Goal: Information Seeking & Learning: Learn about a topic

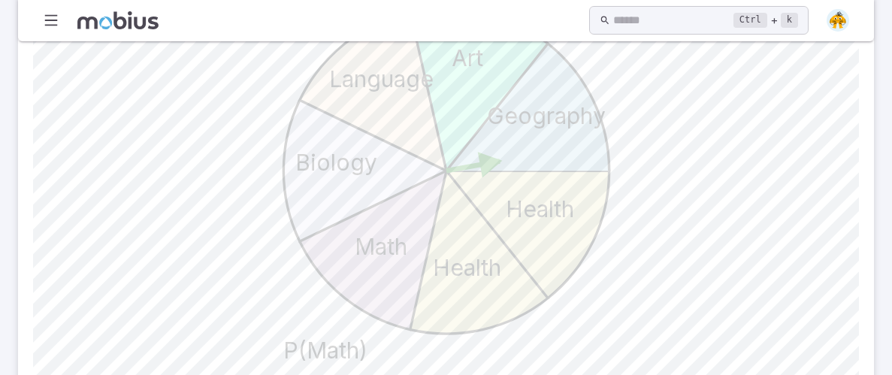
scroll to position [572, 0]
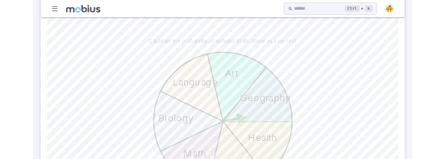
scroll to position [622, 0]
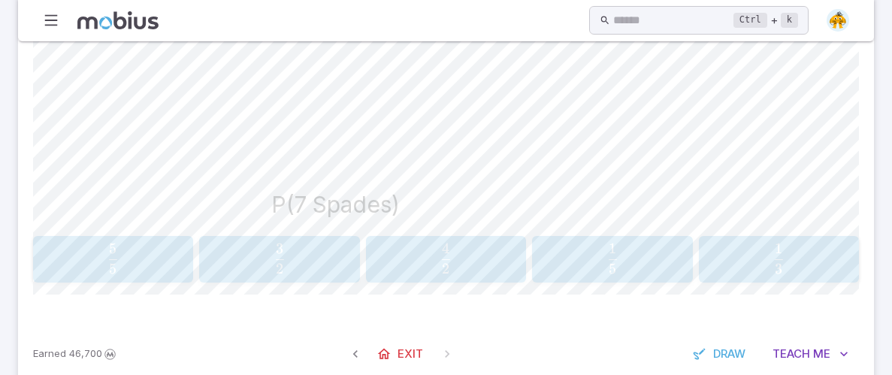
scroll to position [658, 0]
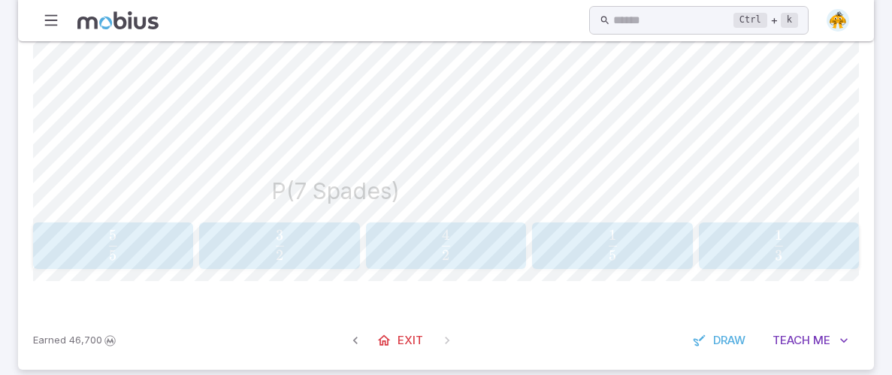
click at [783, 260] on div "1 3 \frac{1}{3} 3 1 ​" at bounding box center [778, 245] width 151 height 35
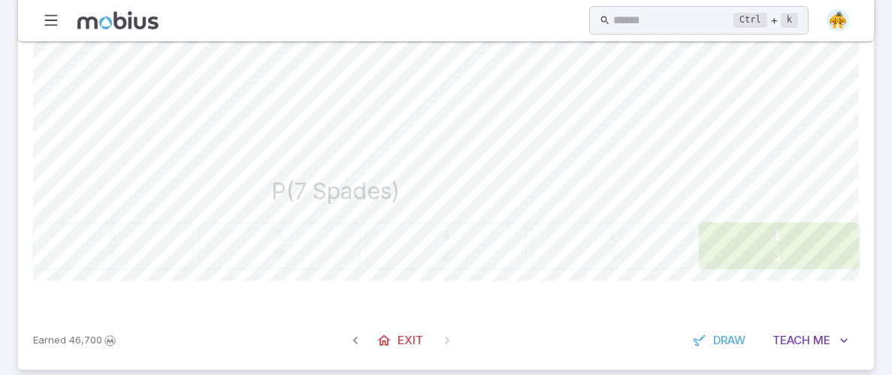
scroll to position [673, 0]
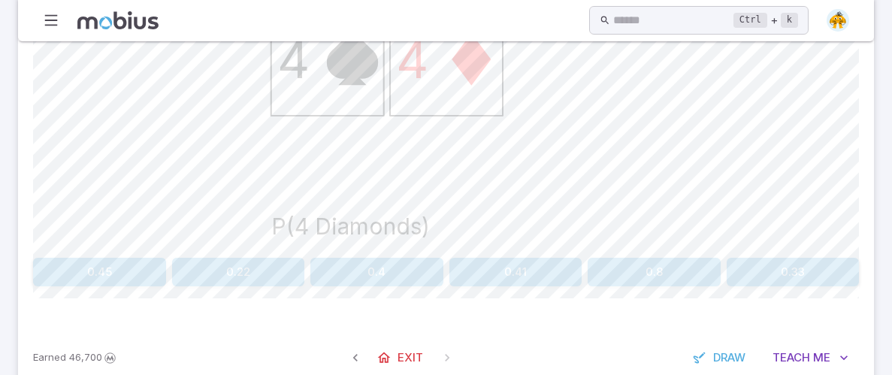
scroll to position [627, 0]
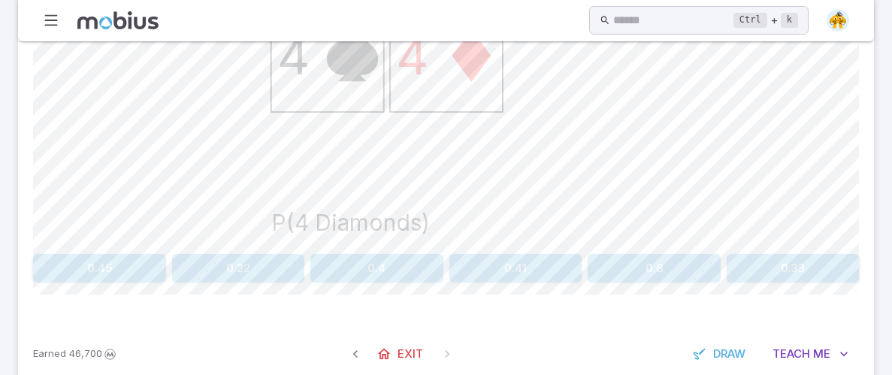
click at [100, 247] on div "4 Q 9 4 4 P(4 Diamonds)" at bounding box center [446, 58] width 826 height 380
click at [104, 247] on div "4 Q 9 4 4 P(4 Diamonds)" at bounding box center [446, 58] width 826 height 380
click at [105, 263] on button "0.45" at bounding box center [99, 268] width 133 height 29
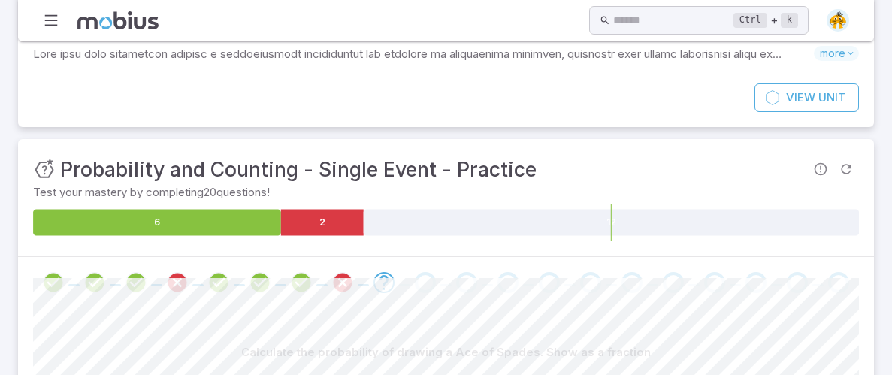
scroll to position [131, 0]
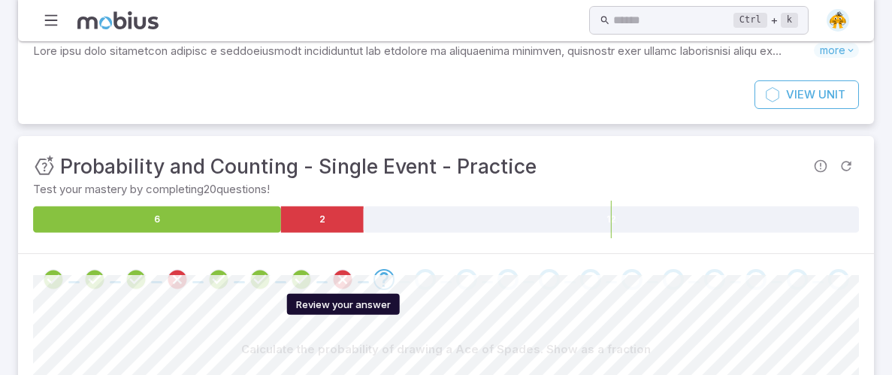
click at [349, 276] on icon "Review your answer" at bounding box center [342, 279] width 23 height 23
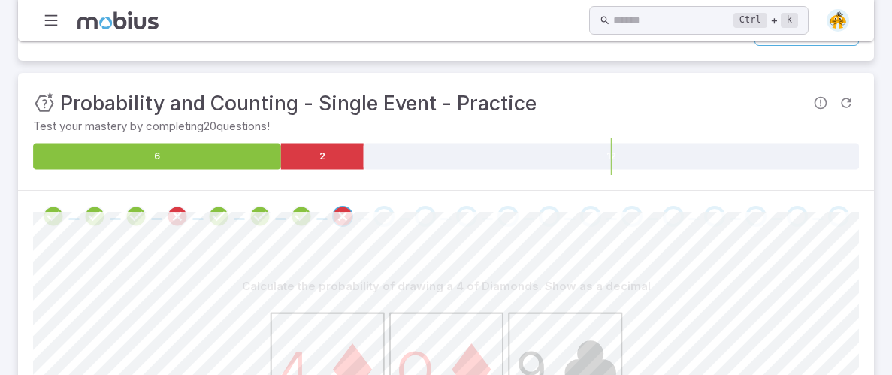
scroll to position [183, 0]
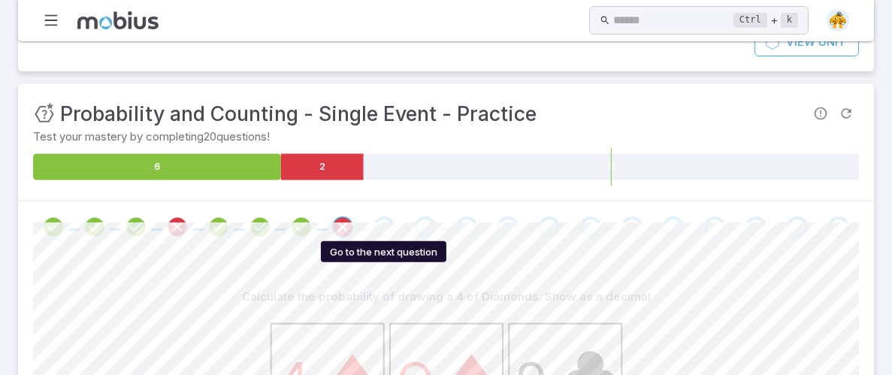
click at [374, 222] on div "Go to the next question" at bounding box center [384, 226] width 21 height 21
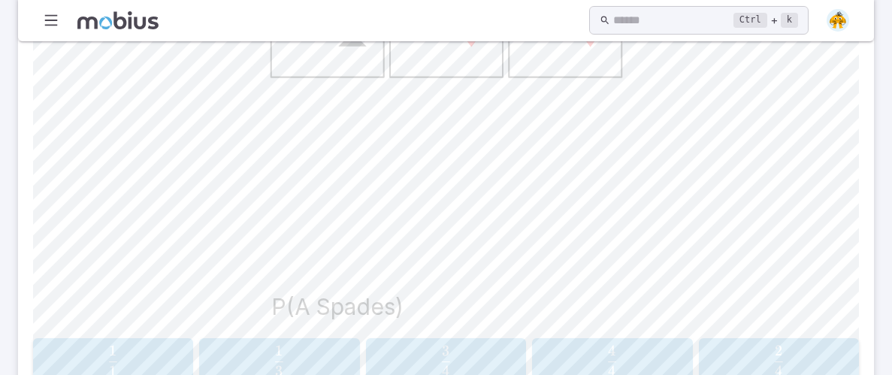
scroll to position [673, 0]
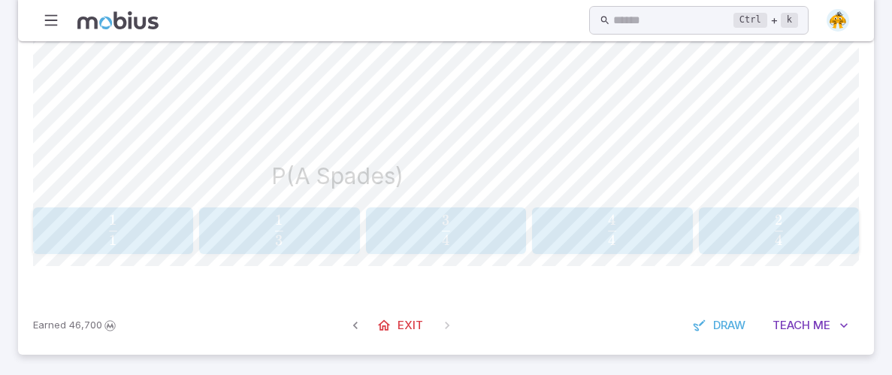
click at [314, 231] on span "3 1 ​" at bounding box center [279, 230] width 140 height 30
click at [754, 233] on span "6 1 ​" at bounding box center [776, 230] width 141 height 30
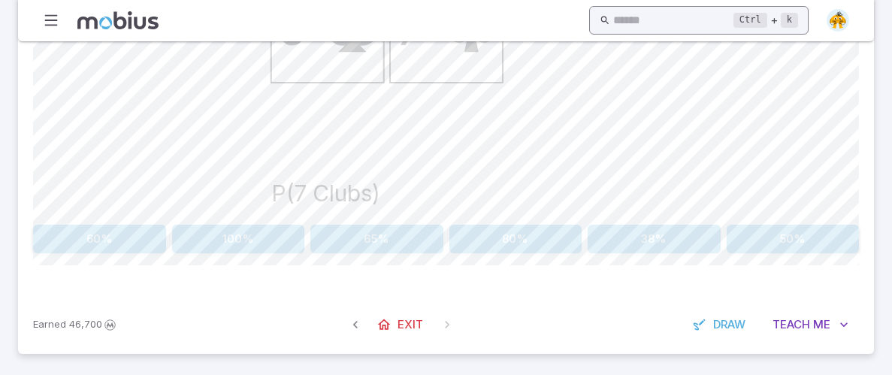
scroll to position [655, 0]
